Goal: Task Accomplishment & Management: Use online tool/utility

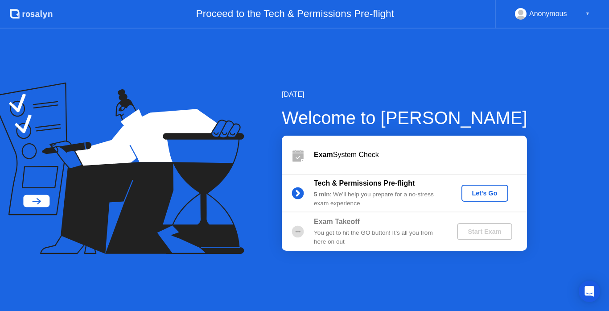
click at [486, 190] on div "Let's Go" at bounding box center [485, 193] width 40 height 7
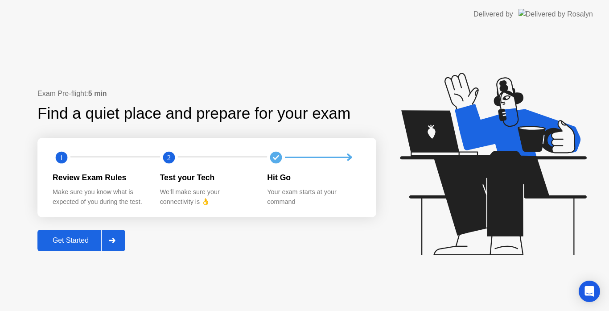
click at [112, 238] on icon at bounding box center [112, 240] width 7 height 5
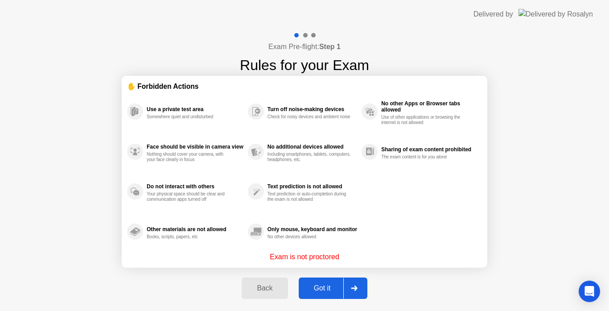
click at [320, 297] on button "Got it" at bounding box center [333, 287] width 69 height 21
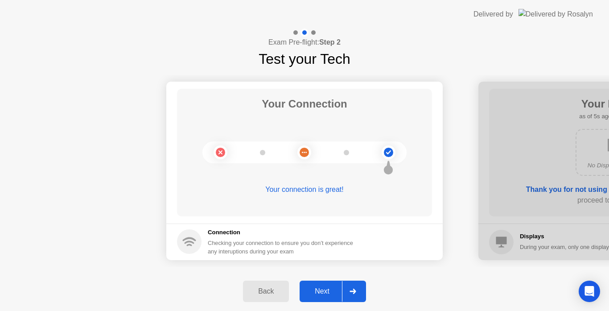
click at [320, 297] on button "Next" at bounding box center [333, 291] width 66 height 21
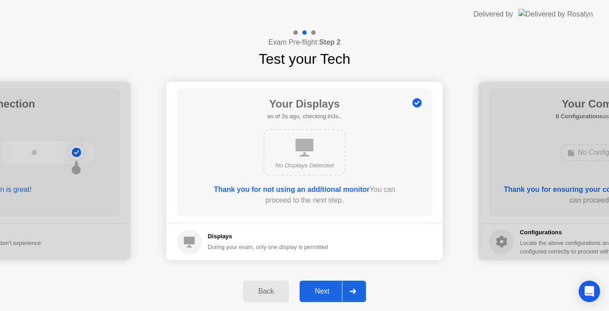
click at [327, 285] on button "Next" at bounding box center [333, 291] width 66 height 21
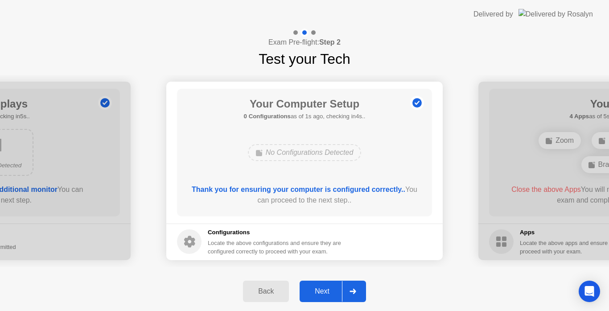
click at [327, 285] on button "Next" at bounding box center [333, 291] width 66 height 21
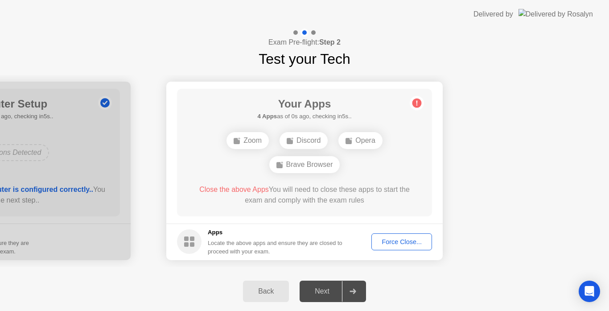
click at [392, 241] on div "Force Close..." at bounding box center [402, 241] width 54 height 7
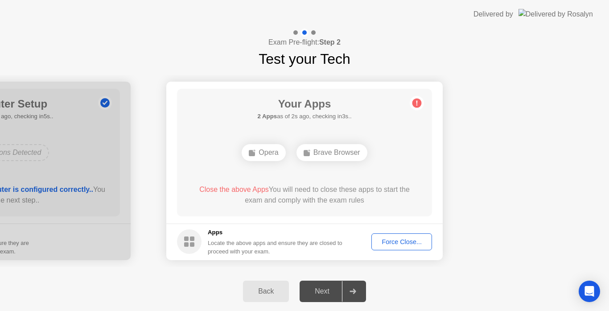
click at [419, 239] on div "Force Close..." at bounding box center [402, 241] width 54 height 7
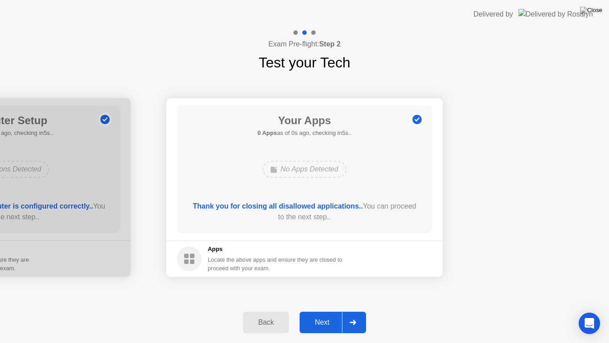
click at [331, 310] on div "Next" at bounding box center [322, 322] width 40 height 8
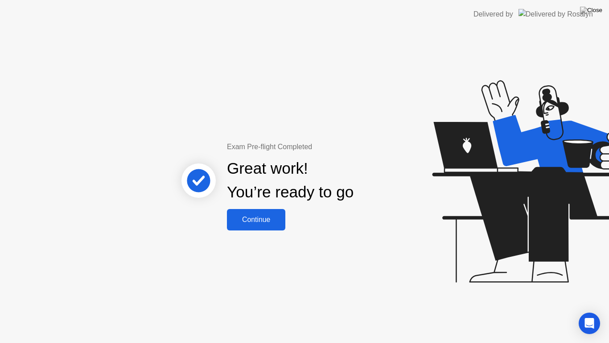
click at [265, 218] on div "Continue" at bounding box center [256, 219] width 53 height 8
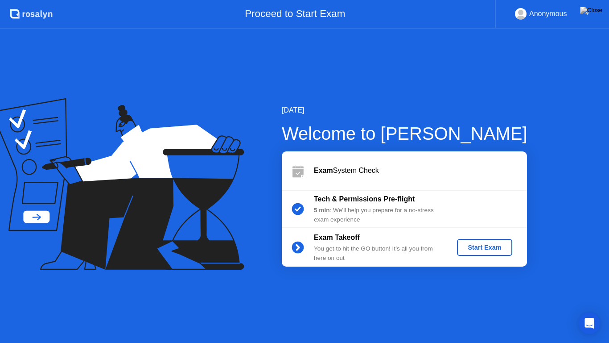
click at [485, 245] on div "Start Exam" at bounding box center [485, 247] width 48 height 7
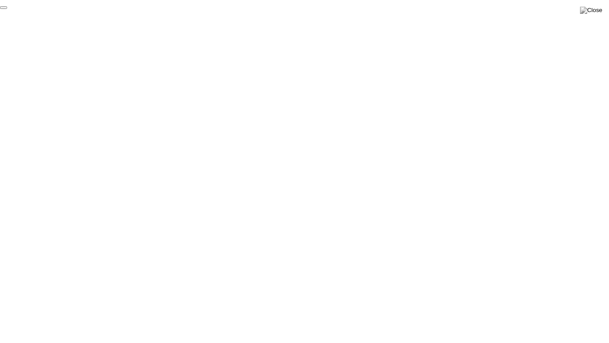
click div "End Proctoring Session"
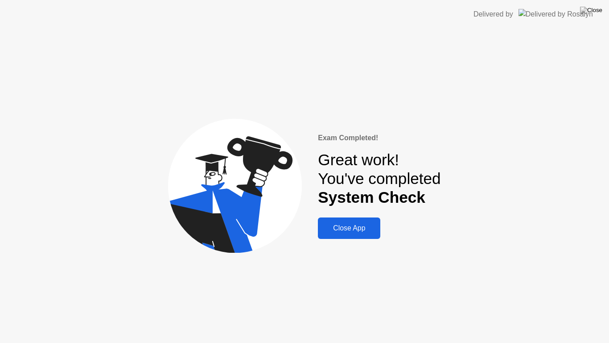
click at [362, 227] on div "Close App" at bounding box center [349, 228] width 57 height 8
